Goal: Register for event/course

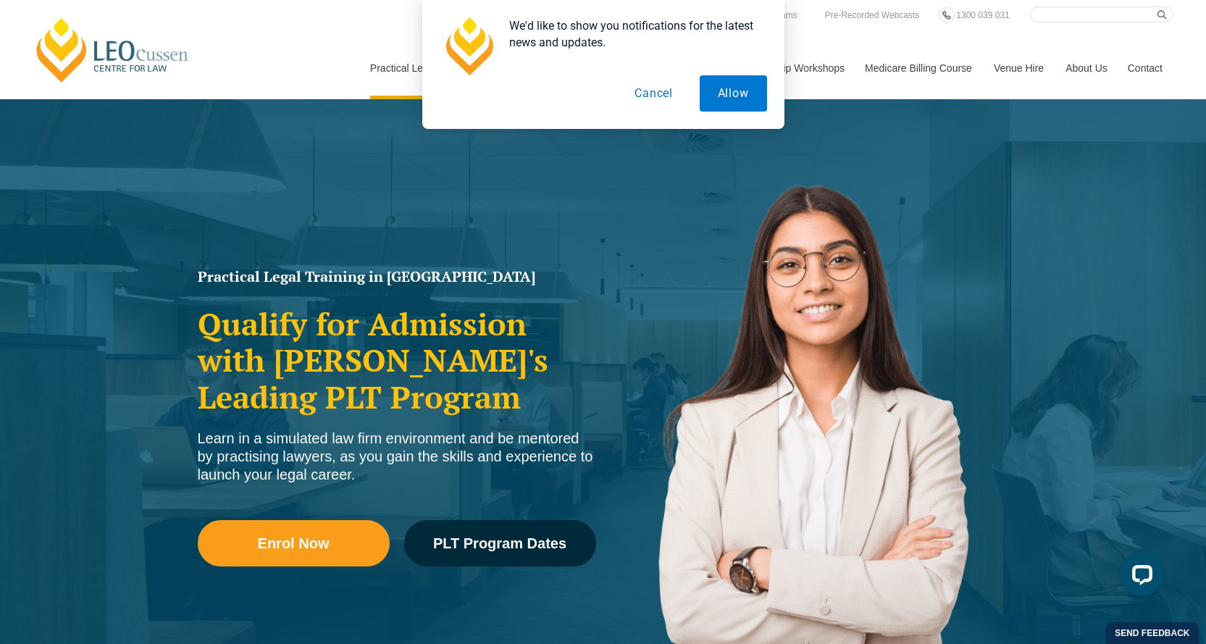
click at [65, 48] on div "We'd like to show you notifications for the latest news and updates. Allow Canc…" at bounding box center [603, 64] width 1206 height 129
click at [102, 51] on div "We'd like to show you notifications for the latest news and updates. Allow Canc…" at bounding box center [603, 64] width 1206 height 129
click at [655, 94] on button "Cancel" at bounding box center [653, 93] width 75 height 36
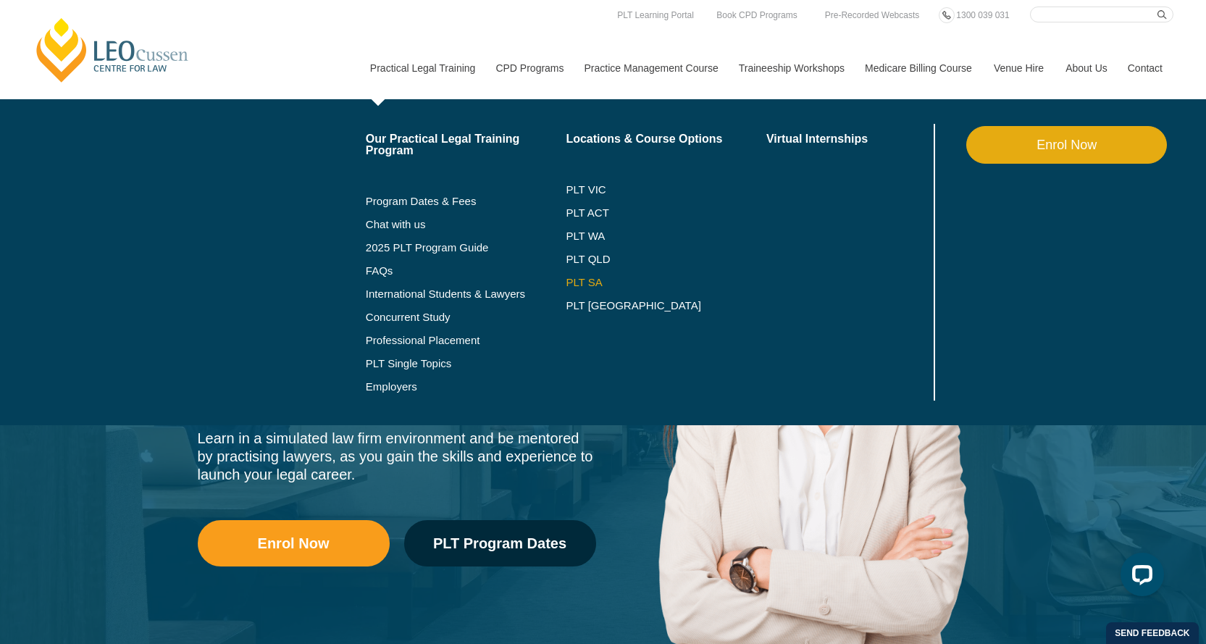
click at [589, 280] on link "PLT SA" at bounding box center [666, 283] width 201 height 12
